Goal: Find specific page/section: Find specific page/section

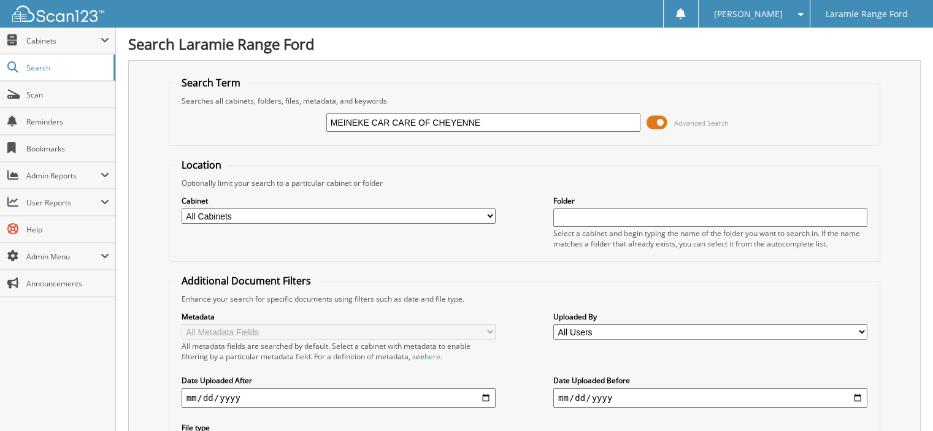
type input "MEINEKE CAR CARE OF CHEYENNE"
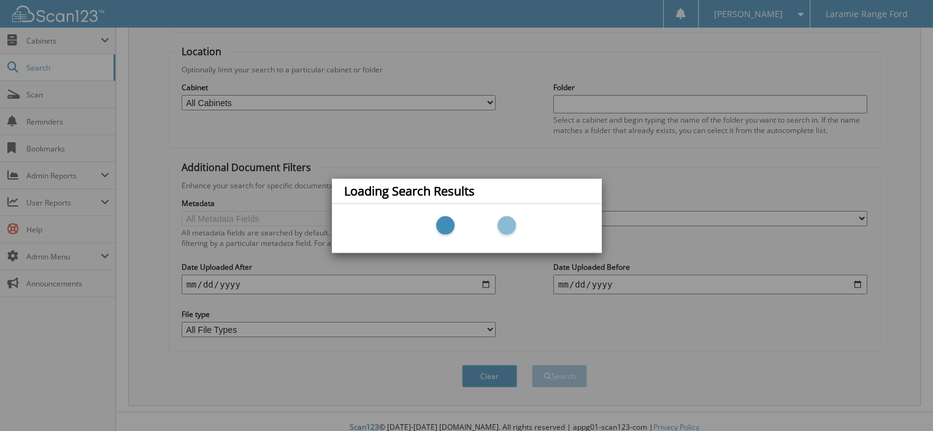
scroll to position [118, 0]
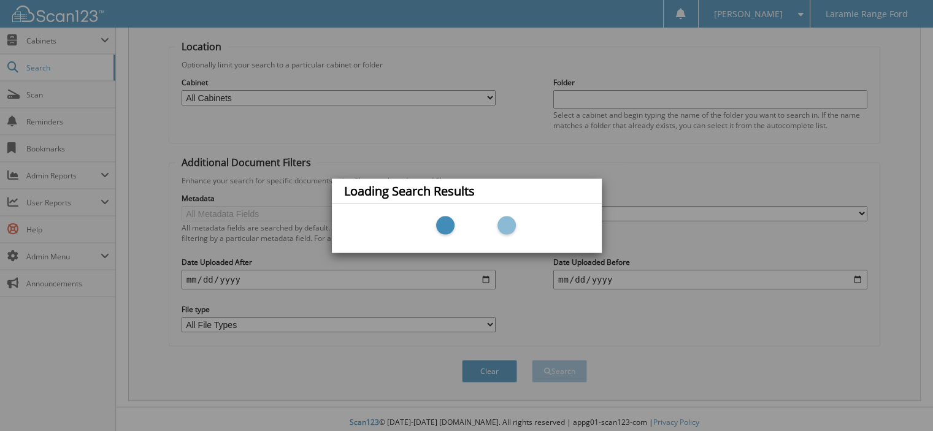
click at [503, 363] on div "Loading Search Results" at bounding box center [466, 215] width 933 height 431
click at [59, 45] on div "Loading Search Results" at bounding box center [466, 215] width 933 height 431
click at [48, 34] on div "Loading Search Results" at bounding box center [466, 215] width 933 height 431
click at [679, 95] on div "Loading Search Results" at bounding box center [466, 215] width 933 height 431
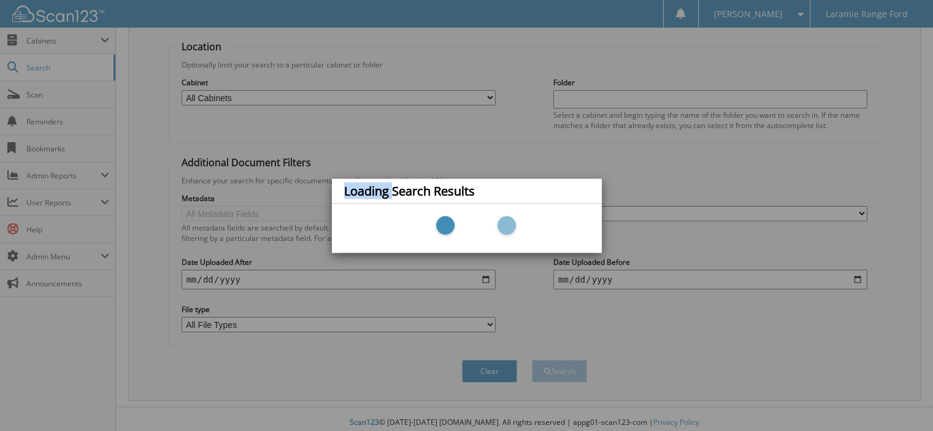
click at [679, 95] on div "Loading Search Results" at bounding box center [466, 215] width 933 height 431
click at [285, 96] on div "Loading Search Results" at bounding box center [466, 215] width 933 height 431
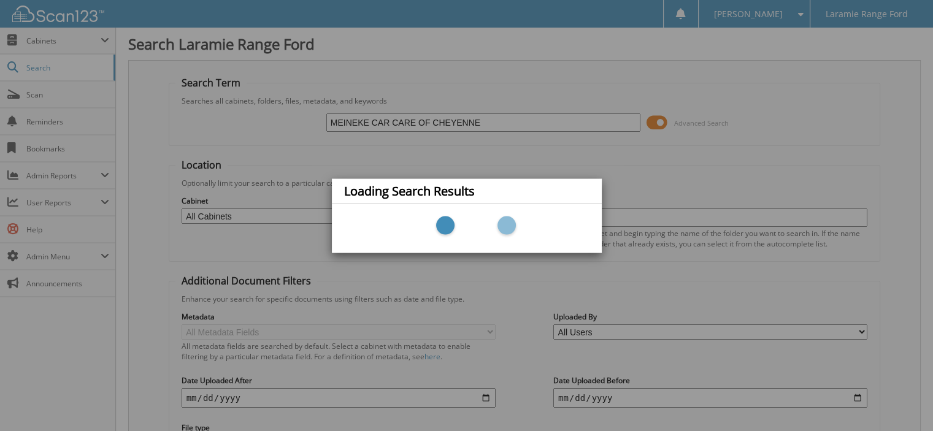
click at [576, 119] on div "Loading Search Results" at bounding box center [466, 215] width 933 height 431
